Goal: Find contact information: Find contact information

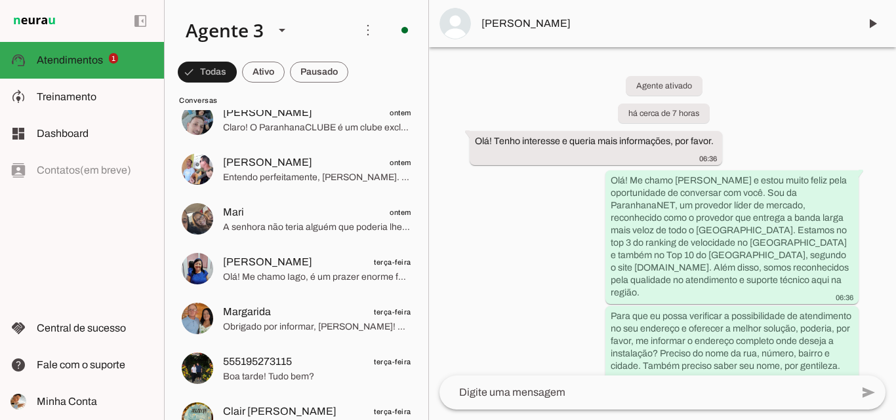
scroll to position [787, 0]
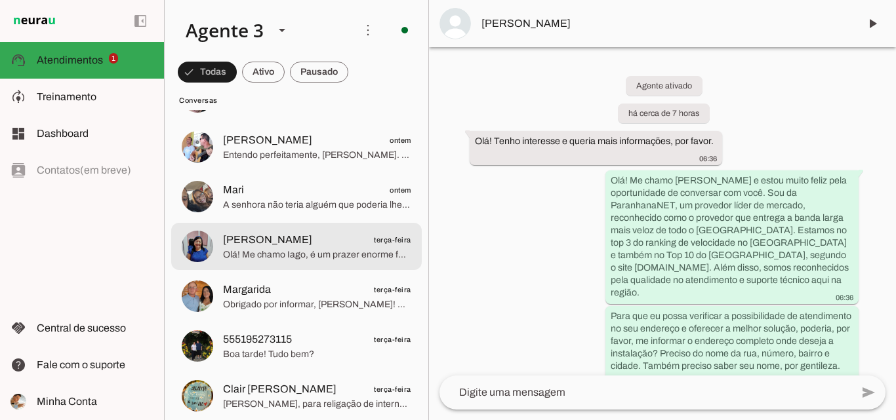
click at [304, 255] on span "Olá! Me chamo Iago, é um prazer enorme falar com você. Sou especialista da Para…" at bounding box center [317, 255] width 188 height 13
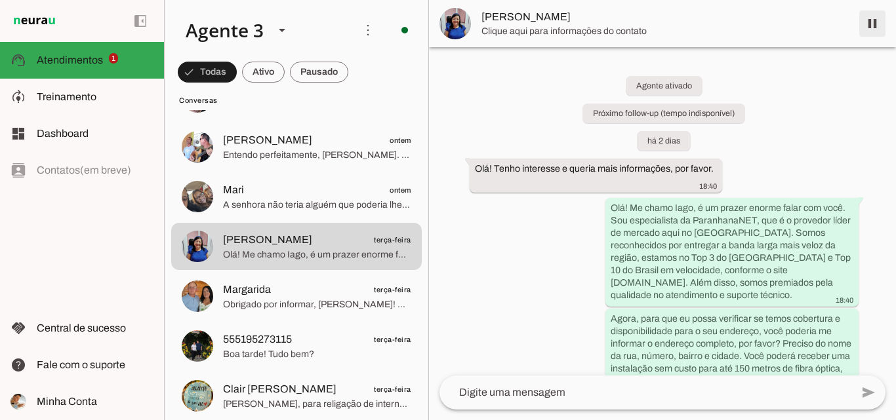
click at [874, 22] on span at bounding box center [872, 23] width 31 height 31
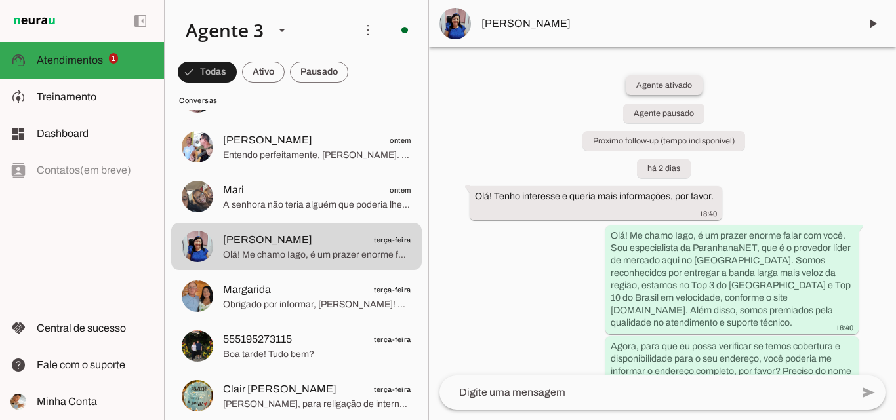
drag, startPoint x: 640, startPoint y: 49, endPoint x: 691, endPoint y: 80, distance: 59.5
click at [643, 49] on div "Agente ativado Agente pausado Próximo follow-up (tempo indisponível) há 2 dias …" at bounding box center [662, 211] width 467 height 329
click at [738, 16] on span "[PERSON_NAME]" at bounding box center [664, 24] width 367 height 16
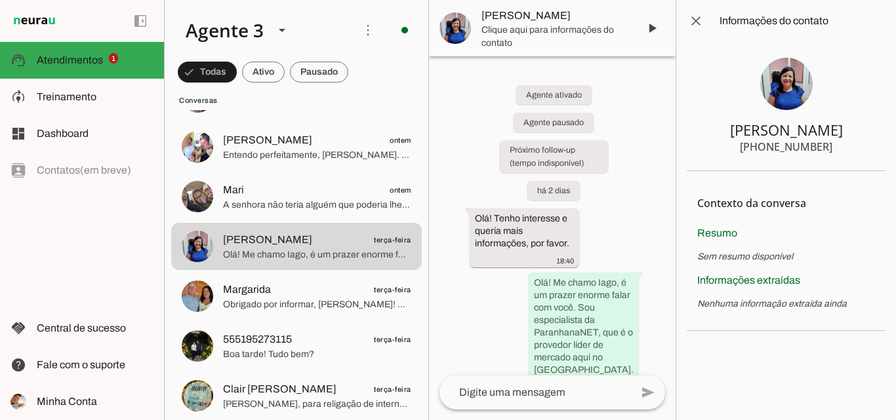
drag, startPoint x: 839, startPoint y: 150, endPoint x: 839, endPoint y: 157, distance: 7.2
click at [839, 157] on section "[PERSON_NAME] [PHONE_NUMBER]" at bounding box center [786, 106] width 199 height 129
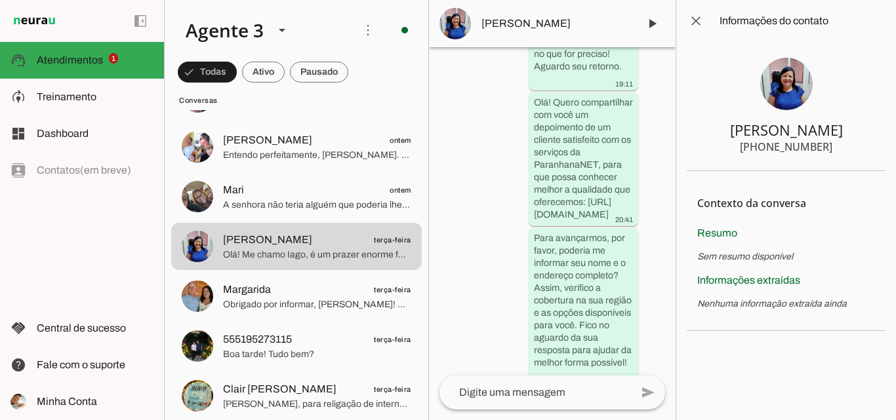
scroll to position [1044, 0]
